Goal: Task Accomplishment & Management: Manage account settings

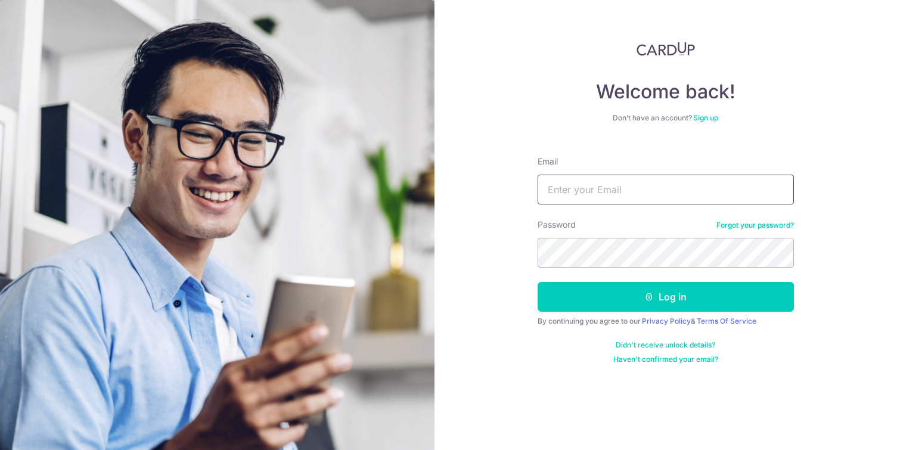
click at [664, 186] on input "Email" at bounding box center [665, 190] width 256 height 30
click at [0, 449] on com-1password-button at bounding box center [0, 450] width 0 height 0
type input "[PERSON_NAME][EMAIL_ADDRESS][DOMAIN_NAME]"
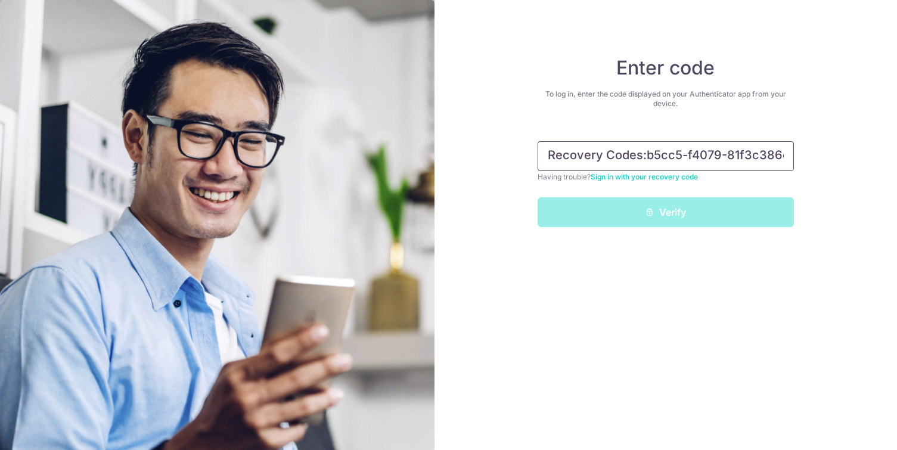
drag, startPoint x: 712, startPoint y: 152, endPoint x: 412, endPoint y: 135, distance: 300.7
click at [412, 135] on section "Enter code To log in, enter the code displayed on your Authenticator app from y…" at bounding box center [448, 225] width 897 height 450
type input "4b59b-3f901"
drag, startPoint x: 717, startPoint y: 151, endPoint x: 487, endPoint y: 150, distance: 229.4
click at [487, 150] on div "Enter code To log in, enter the code displayed on your Authenticator app from y…" at bounding box center [665, 225] width 463 height 450
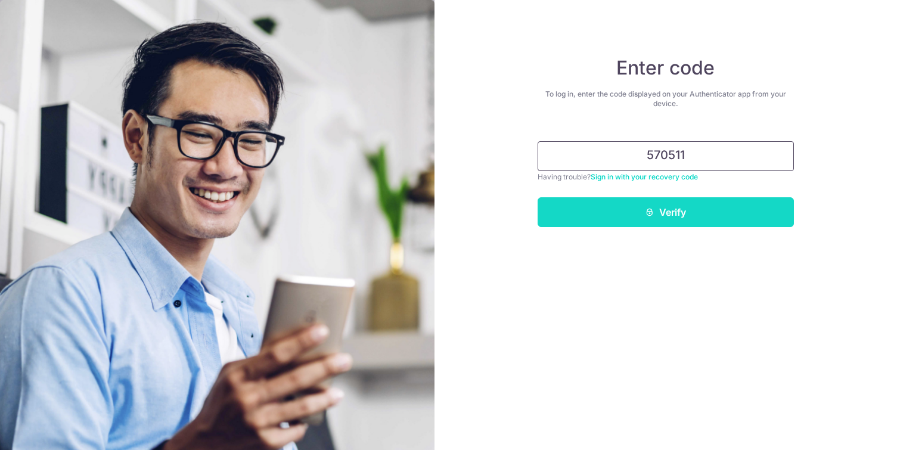
type input "570511"
click at [708, 217] on button "Verify" at bounding box center [665, 212] width 256 height 30
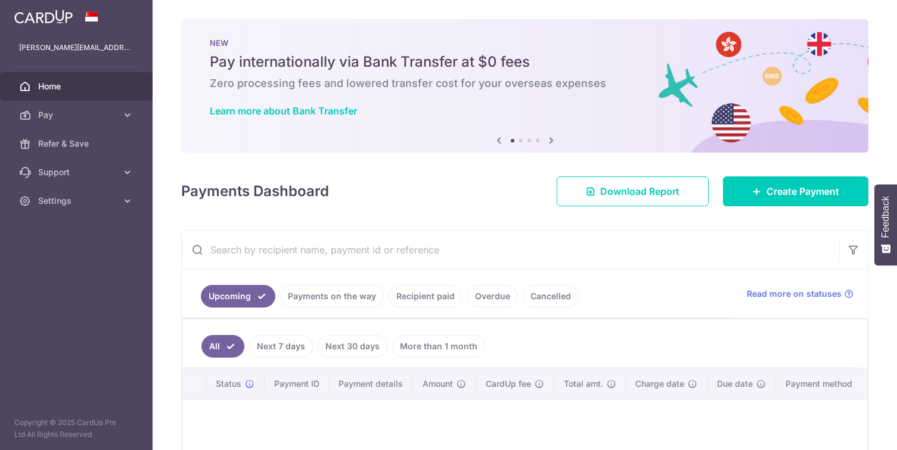
click at [437, 297] on link "Recipient paid" at bounding box center [425, 296] width 74 height 23
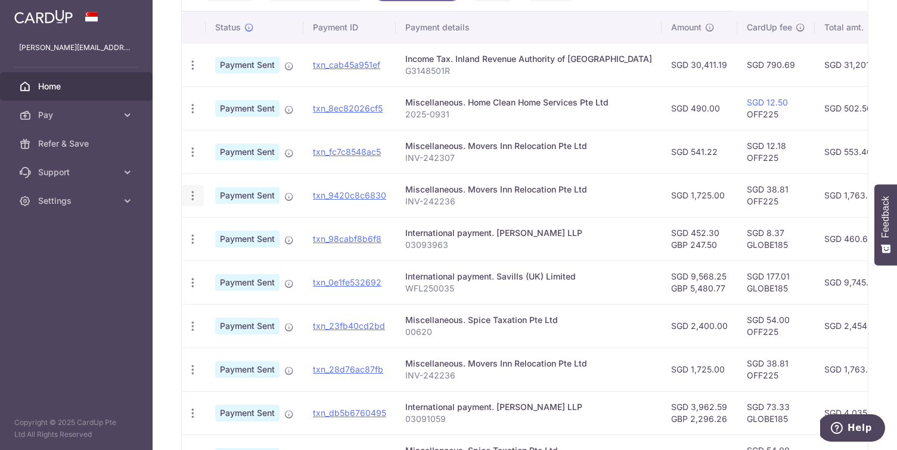
click at [191, 200] on icon "button" at bounding box center [192, 195] width 13 height 13
click at [221, 226] on span "PDF Receipt" at bounding box center [256, 228] width 81 height 12
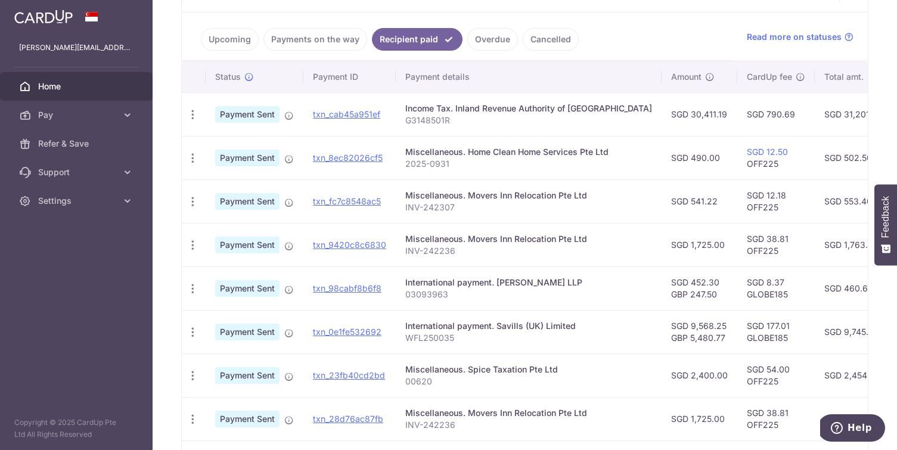
scroll to position [257, 0]
drag, startPoint x: 706, startPoint y: 250, endPoint x: 758, endPoint y: 254, distance: 52.0
click at [758, 254] on td "SGD 38.81 OFF225" at bounding box center [775, 243] width 77 height 43
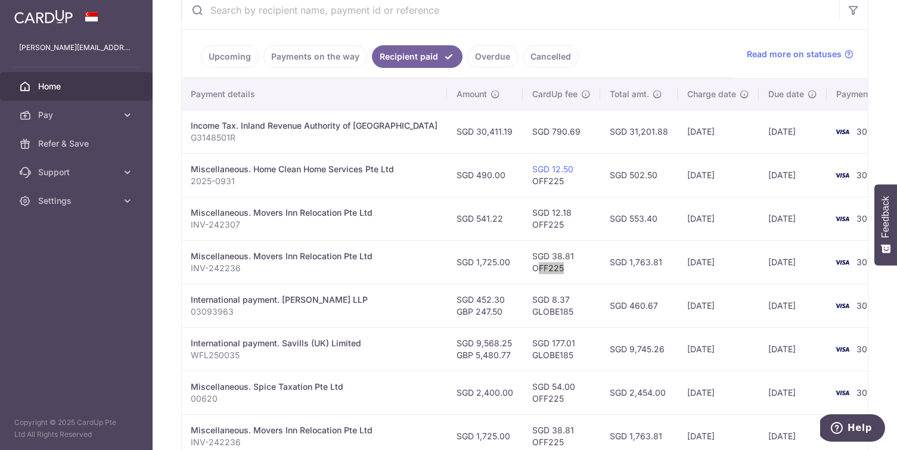
scroll to position [239, 0]
click at [537, 300] on td "SGD 8.37 GLOBE185" at bounding box center [560, 305] width 77 height 43
